Goal: Task Accomplishment & Management: Complete application form

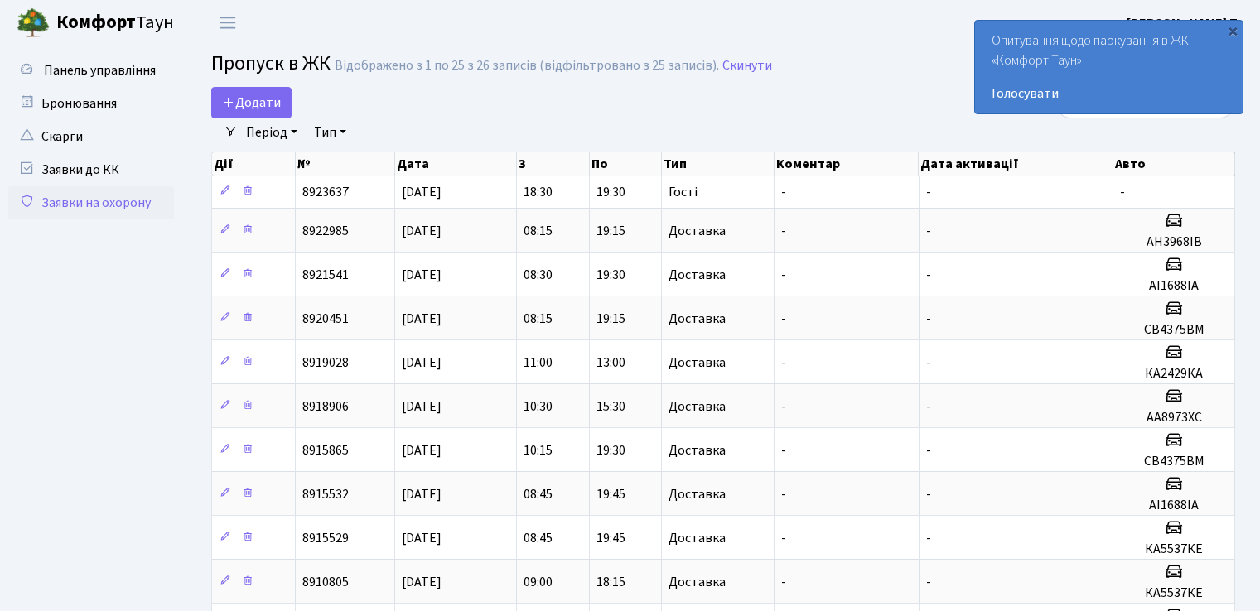
select select "25"
click at [263, 104] on span "Додати" at bounding box center [251, 103] width 59 height 18
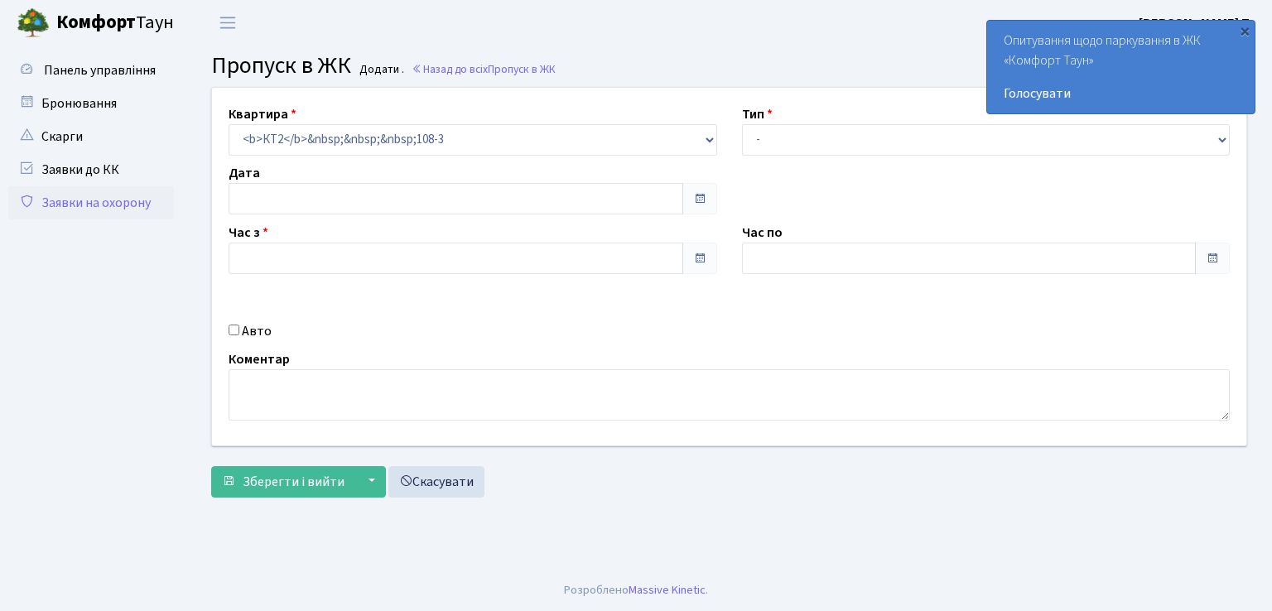
type input "[DATE]"
type input "14:00"
type input "15:00"
click at [797, 133] on select "- Доставка Таксі Гості Сервіс" at bounding box center [986, 139] width 489 height 31
select select "1"
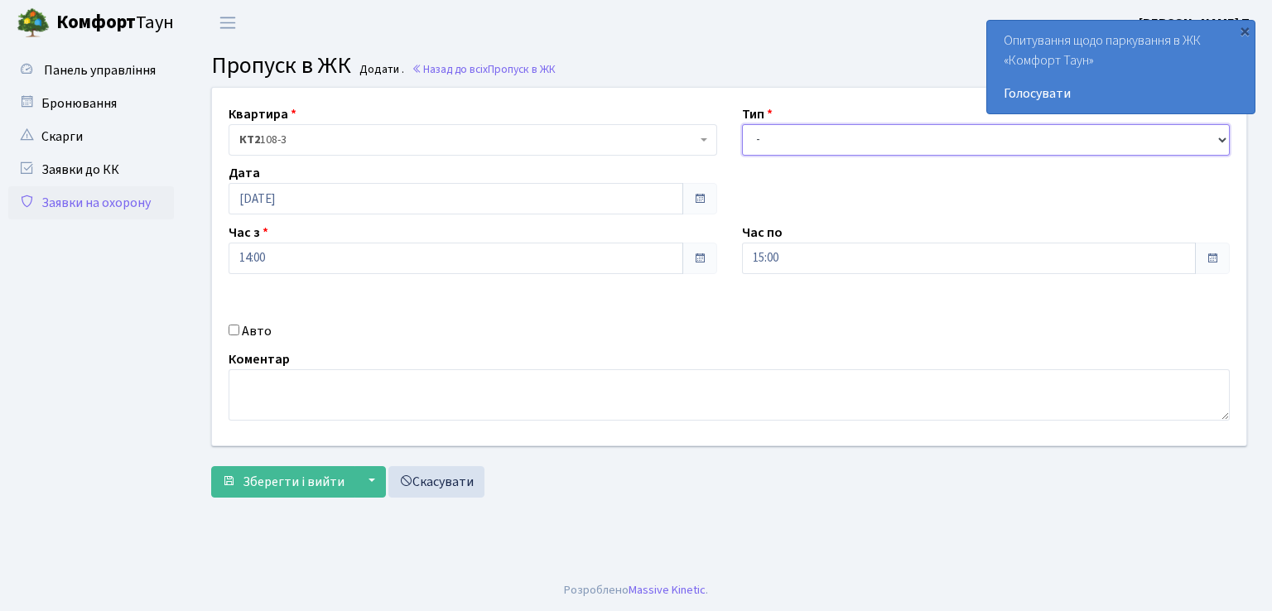
click at [742, 124] on select "- Доставка Таксі Гості Сервіс" at bounding box center [986, 139] width 489 height 31
click at [229, 329] on input "Авто" at bounding box center [234, 330] width 11 height 11
checkbox input "true"
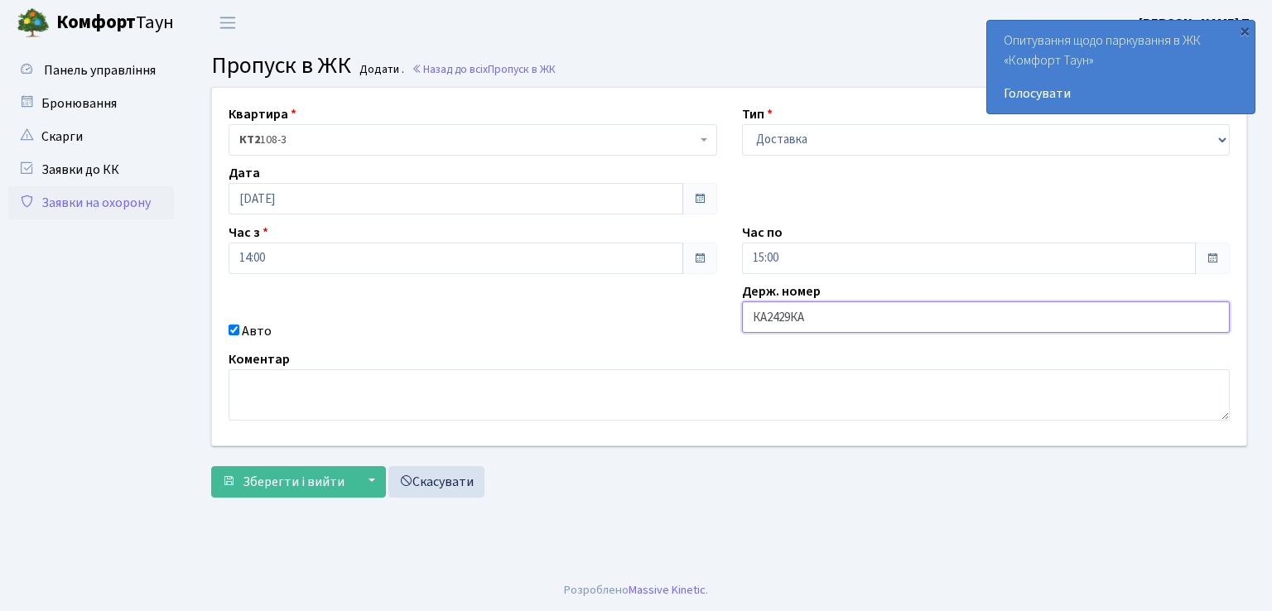
type input "КА2429КА"
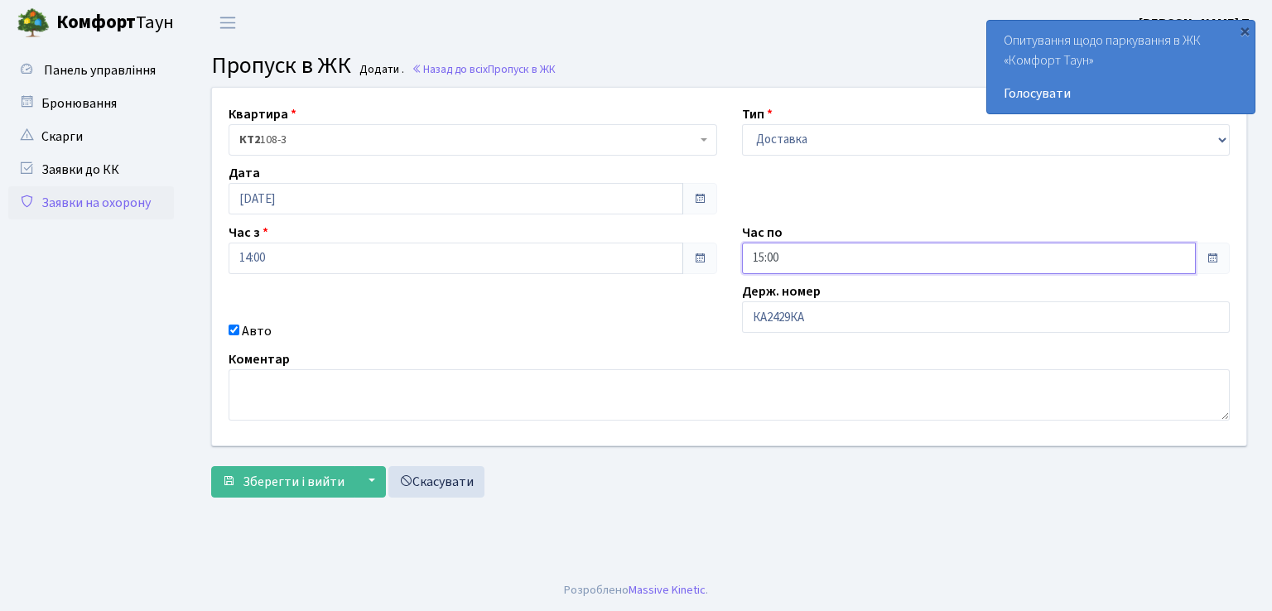
click at [815, 253] on input "15:00" at bounding box center [969, 258] width 455 height 31
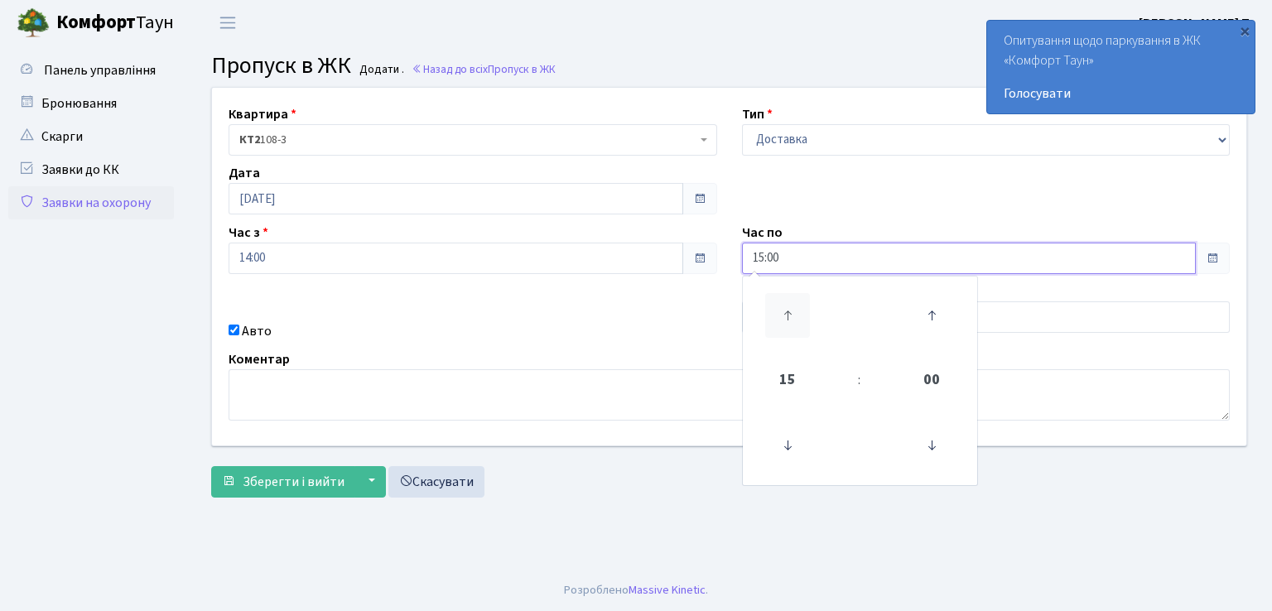
click at [787, 308] on icon at bounding box center [787, 315] width 45 height 45
type input "16:00"
click at [278, 485] on span "Зберегти і вийти" at bounding box center [294, 482] width 102 height 18
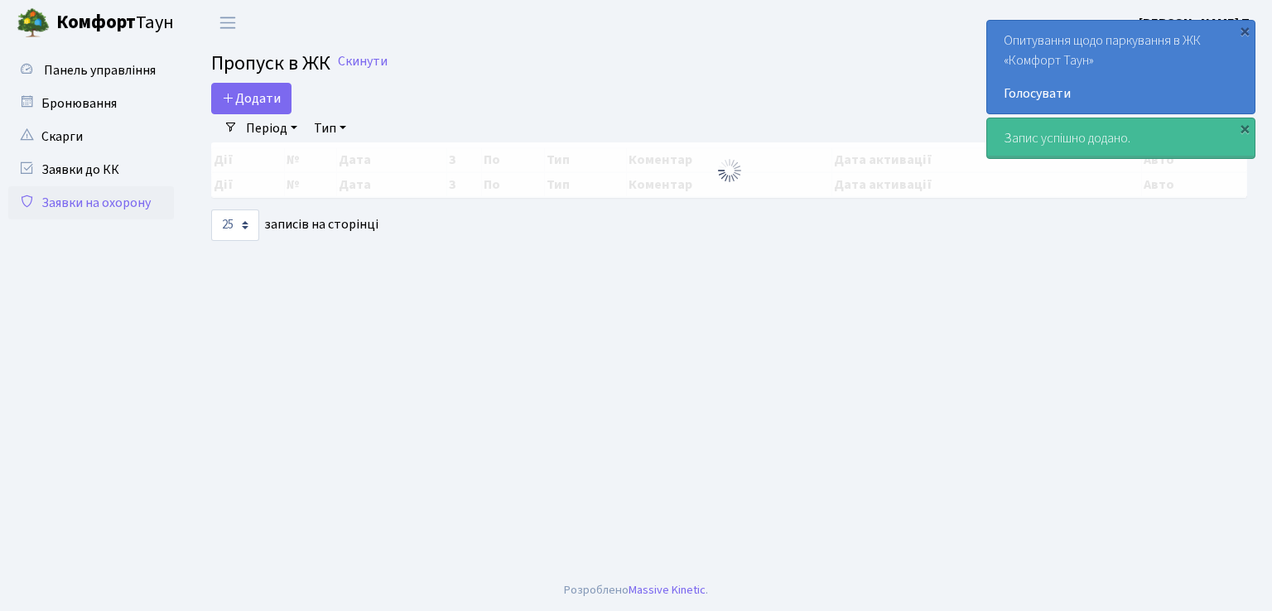
select select "25"
